Goal: Find specific page/section: Find specific page/section

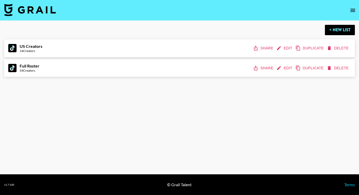
click at [347, 9] on nav at bounding box center [179, 10] width 359 height 21
click at [350, 9] on icon "open drawer" at bounding box center [353, 10] width 6 height 6
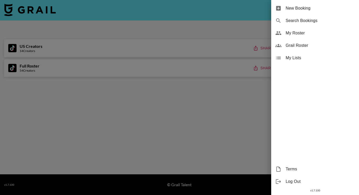
click at [313, 44] on span "Grail Roster" at bounding box center [320, 45] width 69 height 6
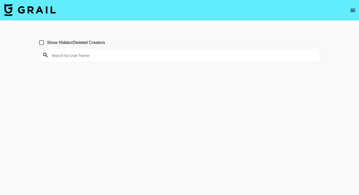
click at [217, 57] on input at bounding box center [183, 55] width 268 height 8
paste input "[URL][DOMAIN_NAME][DOMAIN_NAME]"
drag, startPoint x: 96, startPoint y: 56, endPoint x: 179, endPoint y: 194, distance: 161.3
click at [51, 54] on input "[URL][DOMAIN_NAME][DOMAIN_NAME]" at bounding box center [183, 55] width 268 height 8
click at [60, 54] on input "[URL][DOMAIN_NAME][DOMAIN_NAME]" at bounding box center [183, 55] width 268 height 8
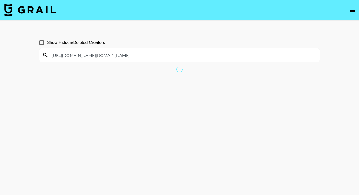
click at [100, 54] on input "[URL][DOMAIN_NAME][DOMAIN_NAME]" at bounding box center [183, 55] width 268 height 8
click at [99, 57] on input "[URL][DOMAIN_NAME][DOMAIN_NAME]" at bounding box center [183, 55] width 268 height 8
click at [98, 56] on input "[URL][DOMAIN_NAME][DOMAIN_NAME]" at bounding box center [183, 55] width 268 height 8
type input "gl.a.mour"
click at [40, 38] on input "Show Hidden/Deleted Creators" at bounding box center [41, 42] width 11 height 11
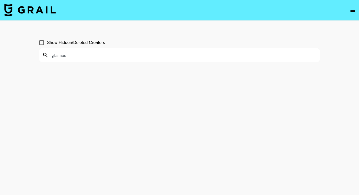
checkbox input "true"
click at [159, 57] on input "gl.a.mour" at bounding box center [183, 55] width 268 height 8
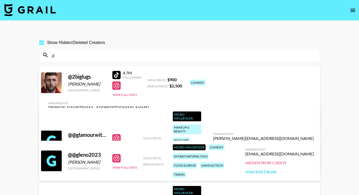
type input "g"
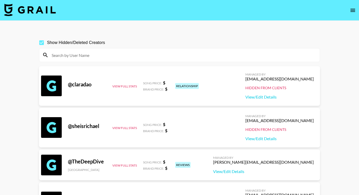
click at [103, 56] on input at bounding box center [183, 55] width 268 height 8
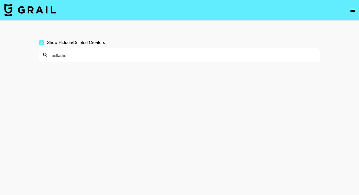
type input "bellatho"
click at [44, 44] on input "Show Hidden/Deleted Creators" at bounding box center [41, 42] width 11 height 11
click at [75, 56] on input "bellatho" at bounding box center [183, 55] width 268 height 8
click at [38, 42] on input "Show Hidden/Deleted Creators" at bounding box center [41, 42] width 11 height 11
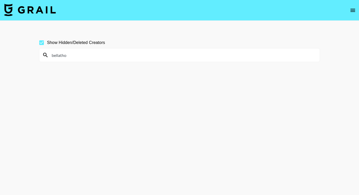
checkbox input "false"
click at [357, 13] on button "open drawer" at bounding box center [353, 10] width 10 height 10
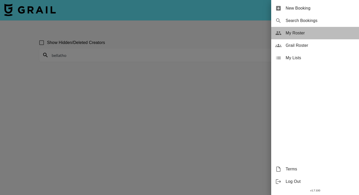
click at [323, 36] on span "My Roster" at bounding box center [320, 33] width 69 height 6
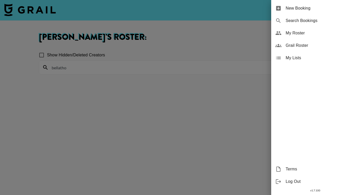
click at [172, 71] on div at bounding box center [179, 97] width 359 height 195
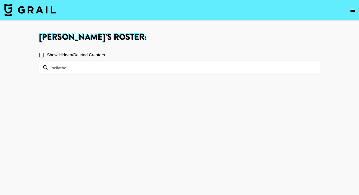
click at [109, 70] on input "bellatho" at bounding box center [183, 67] width 268 height 8
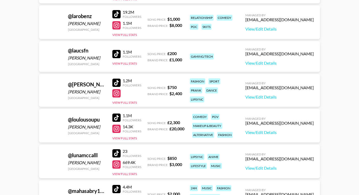
scroll to position [1395, 0]
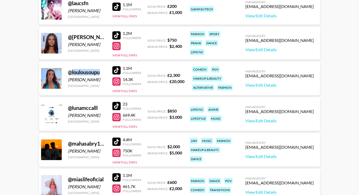
drag, startPoint x: 73, startPoint y: 72, endPoint x: 101, endPoint y: 70, distance: 28.5
click at [101, 70] on div "@ loulousoupu" at bounding box center [87, 72] width 38 height 6
copy div "loulousoupu"
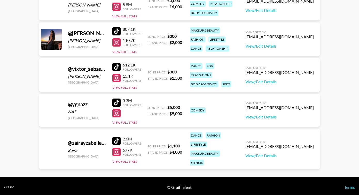
scroll to position [2562, 0]
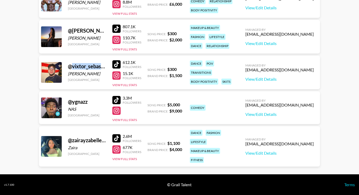
drag, startPoint x: 106, startPoint y: 67, endPoint x: 73, endPoint y: 65, distance: 32.6
click at [73, 65] on div "@ vixtor_sebastian" at bounding box center [87, 66] width 38 height 6
copy div "vixtor_sebastia"
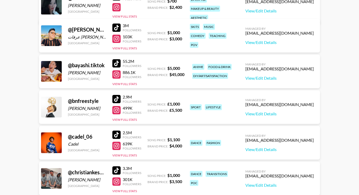
scroll to position [0, 0]
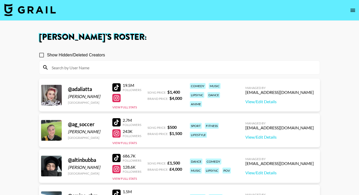
click at [40, 16] on img at bounding box center [30, 10] width 52 height 12
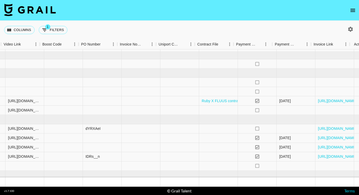
scroll to position [118, 505]
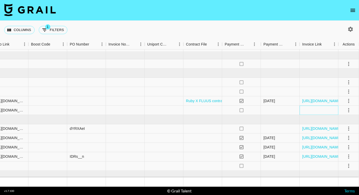
click at [301, 112] on div at bounding box center [319, 110] width 39 height 9
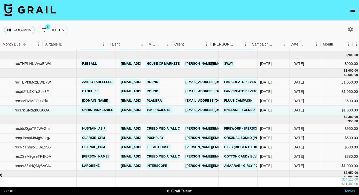
scroll to position [118, 0]
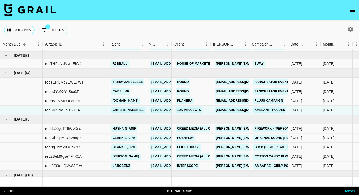
click at [61, 108] on div "recI7kiSNdZbUS0OA" at bounding box center [62, 109] width 35 height 5
copy div "recI7kiSNdZbUS0OA"
